Goal: Navigation & Orientation: Understand site structure

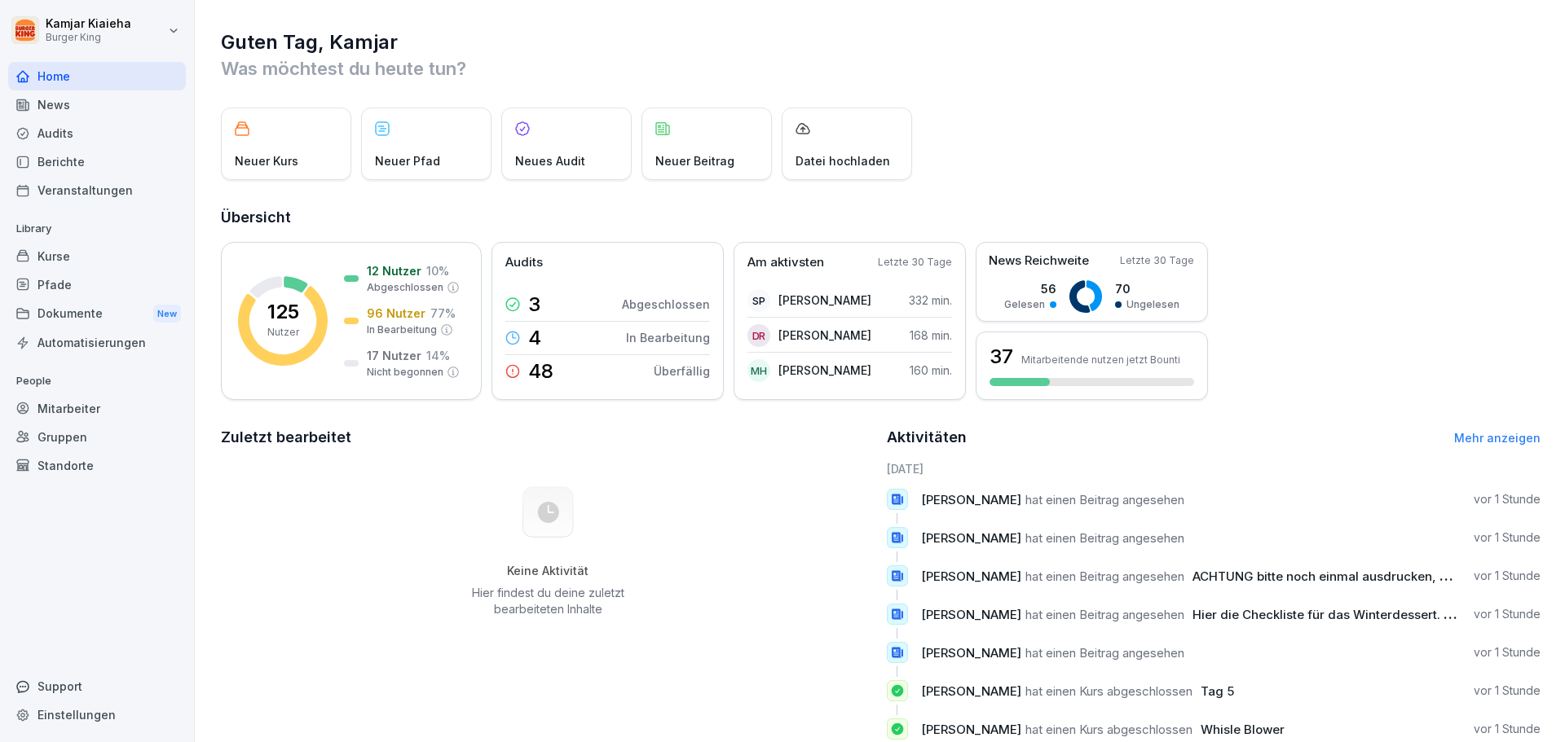
click at [52, 130] on div "Audits" at bounding box center [97, 133] width 178 height 29
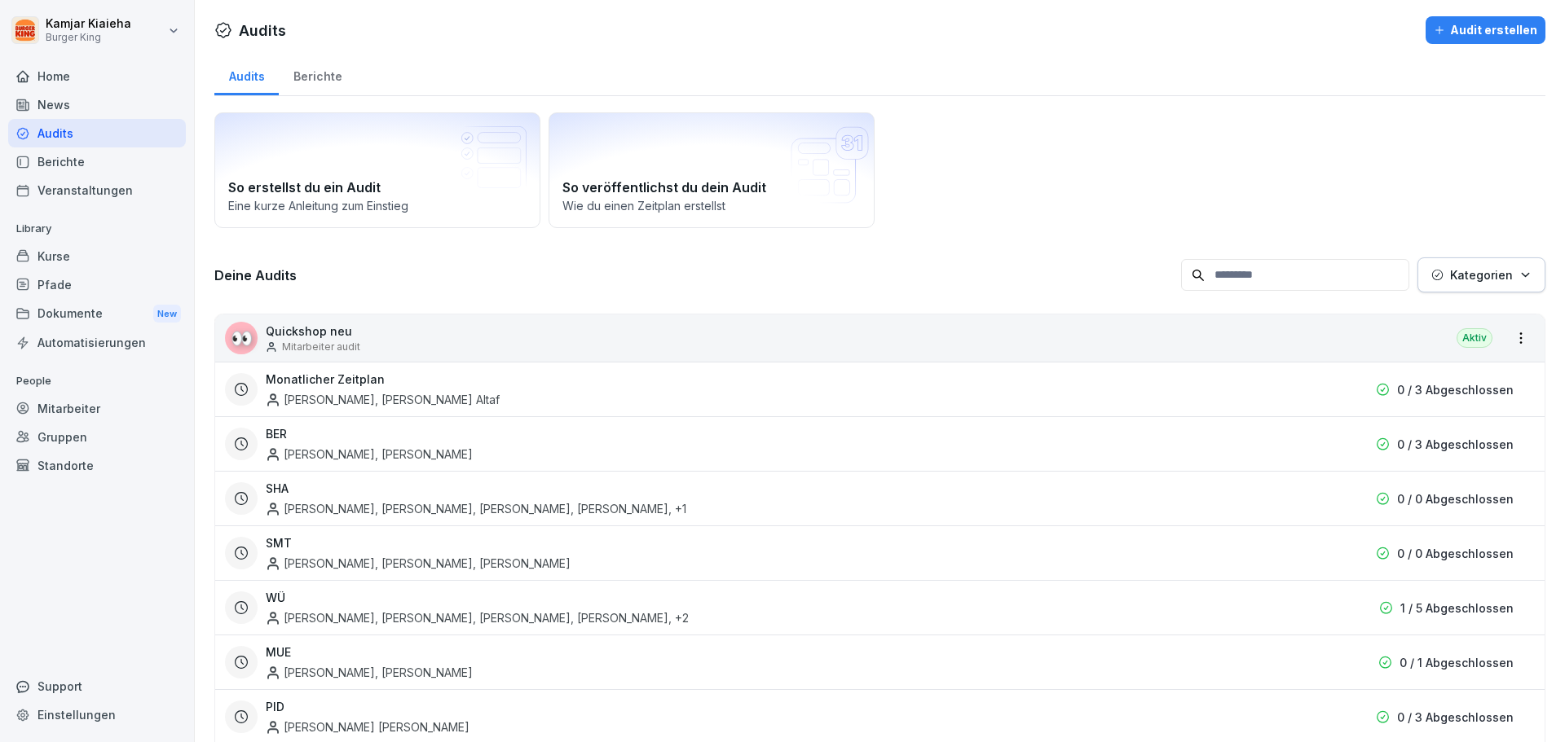
click at [63, 109] on div "News" at bounding box center [97, 104] width 178 height 29
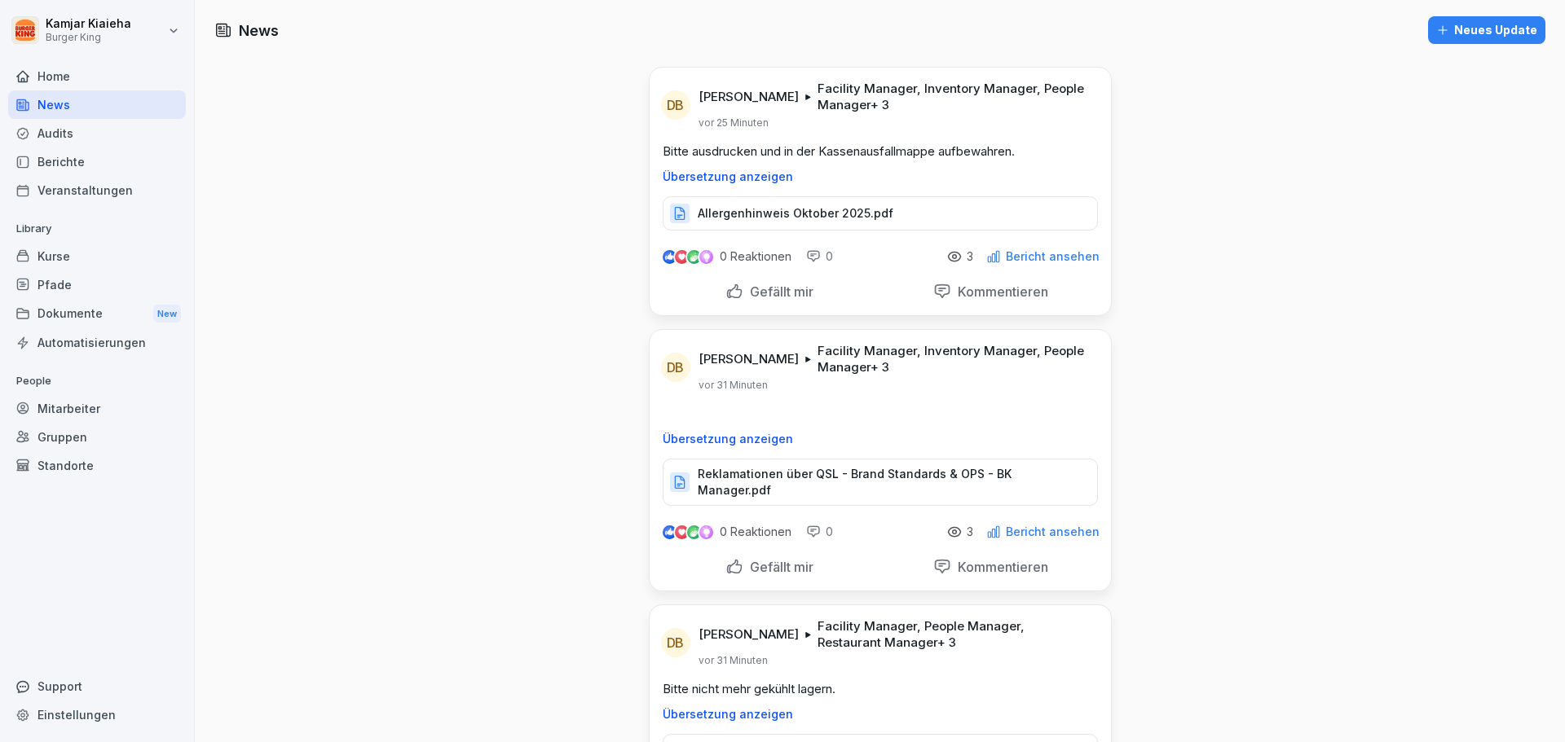
click at [58, 161] on div "Berichte" at bounding box center [97, 162] width 178 height 29
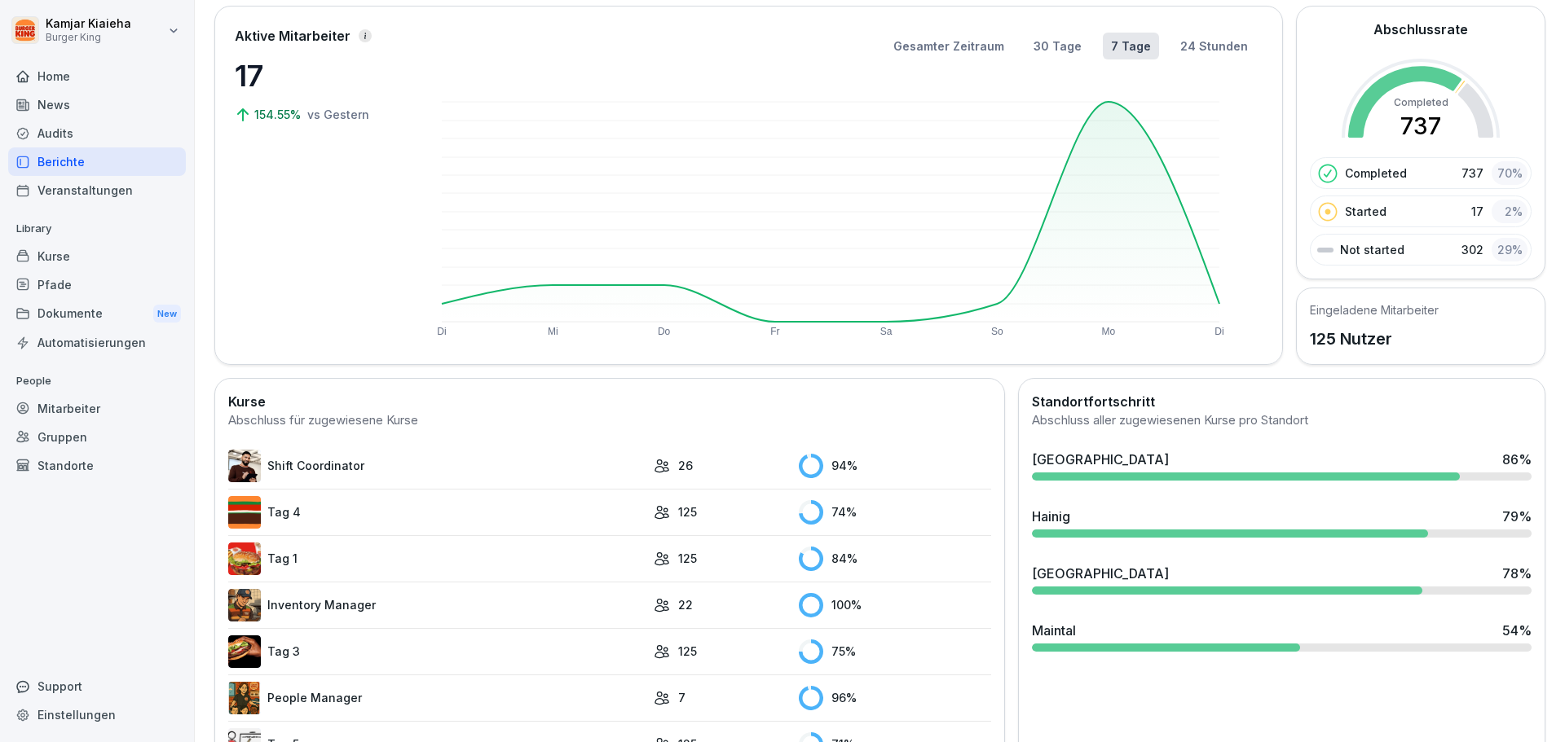
scroll to position [244, 0]
